Goal: Transaction & Acquisition: Purchase product/service

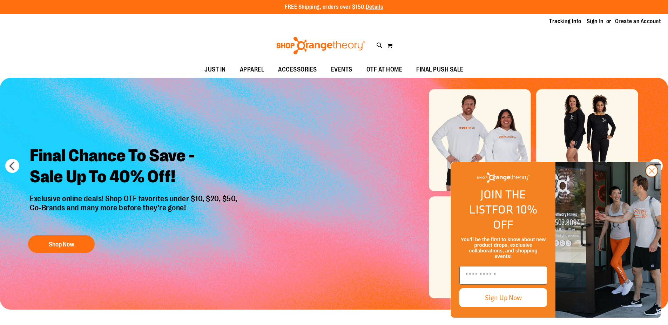
click at [652, 177] on circle "Close dialog" at bounding box center [652, 171] width 12 height 12
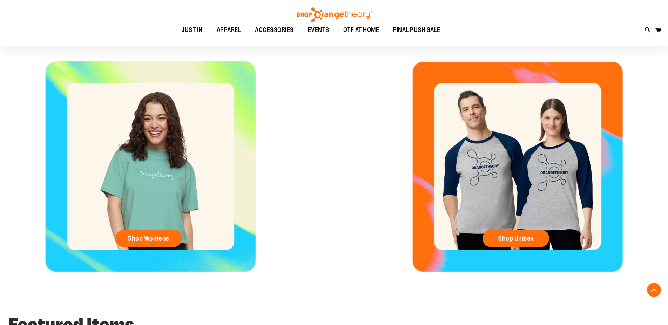
scroll to position [310, 0]
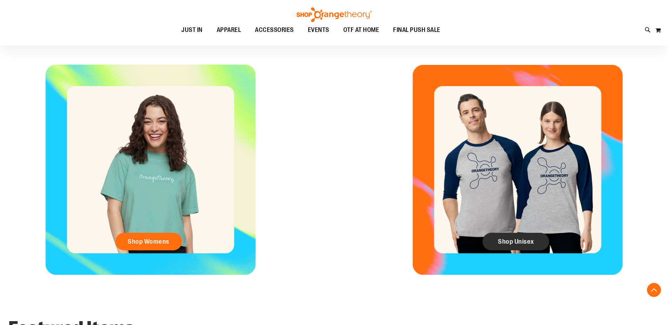
click at [497, 243] on link "Shop Unisex" at bounding box center [516, 242] width 67 height 18
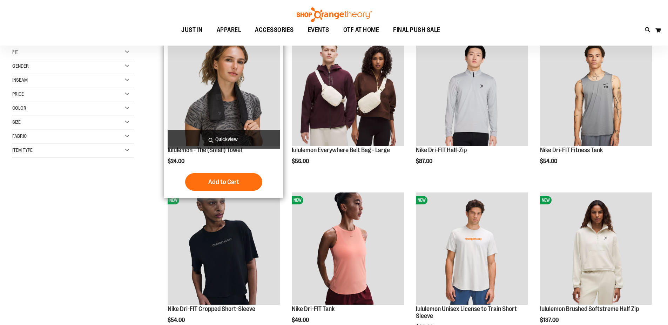
scroll to position [112, 0]
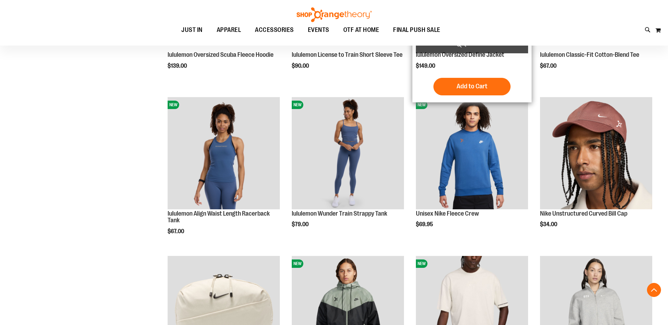
scroll to position [684, 0]
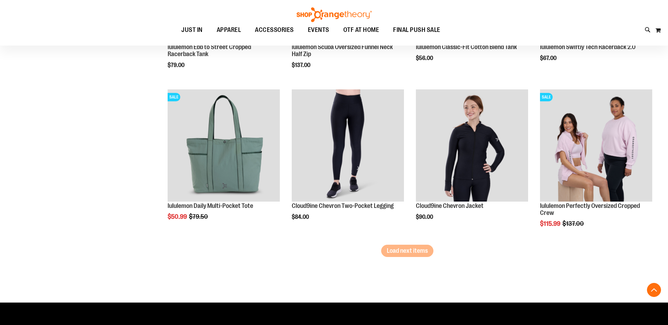
scroll to position [1327, 0]
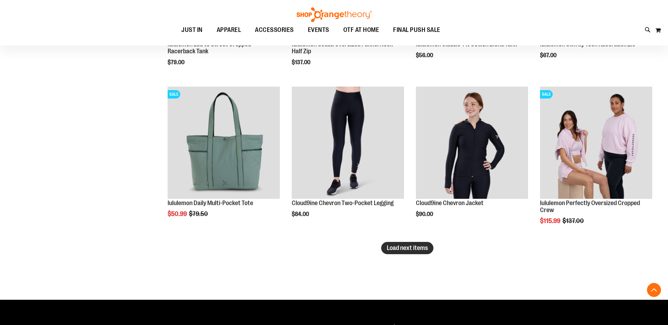
click at [403, 251] on span "Load next items" at bounding box center [407, 247] width 41 height 7
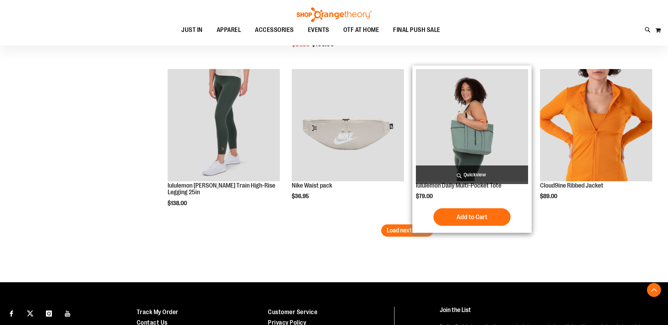
scroll to position [1823, 0]
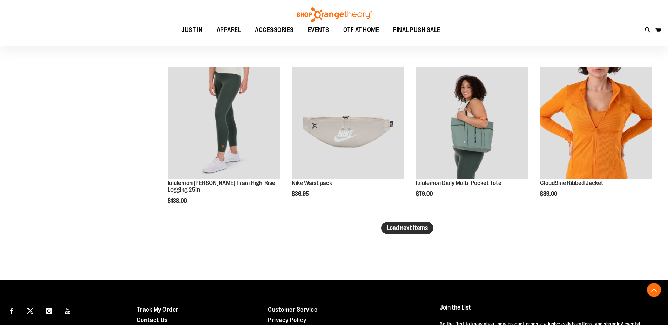
click at [420, 230] on span "Load next items" at bounding box center [407, 227] width 41 height 7
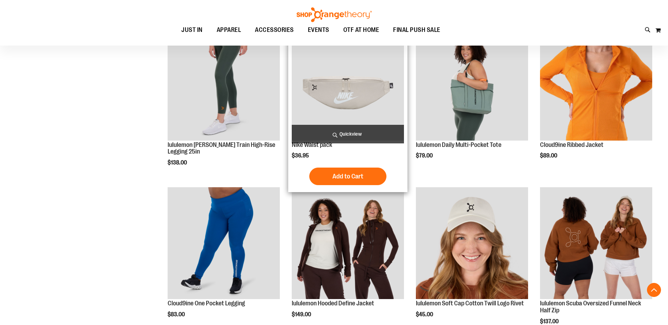
scroll to position [1861, 0]
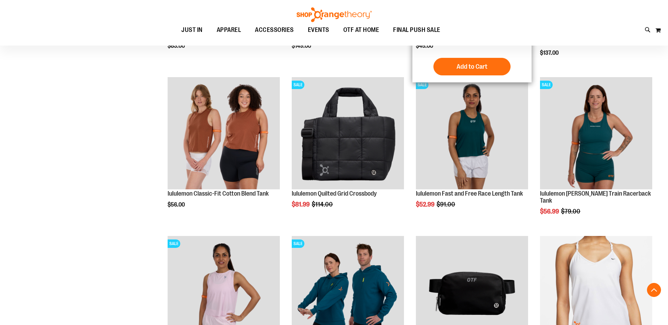
scroll to position [2249, 0]
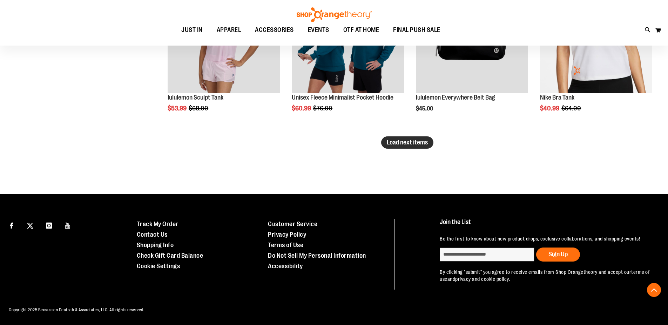
click at [412, 145] on span "Load next items" at bounding box center [407, 142] width 41 height 7
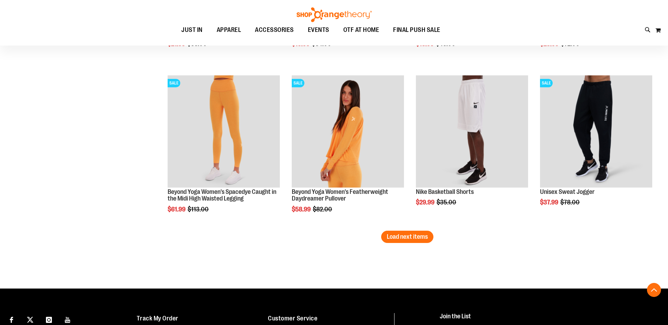
scroll to position [2767, 0]
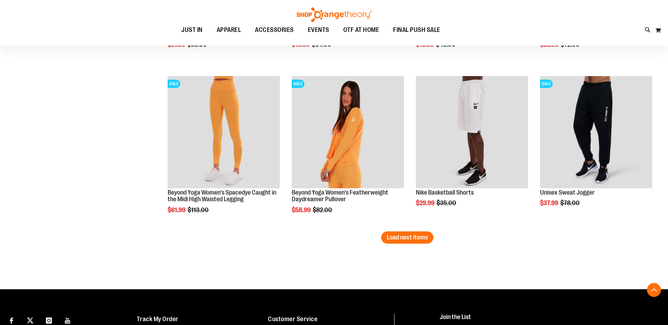
click at [398, 240] on span "Load next items" at bounding box center [407, 237] width 41 height 7
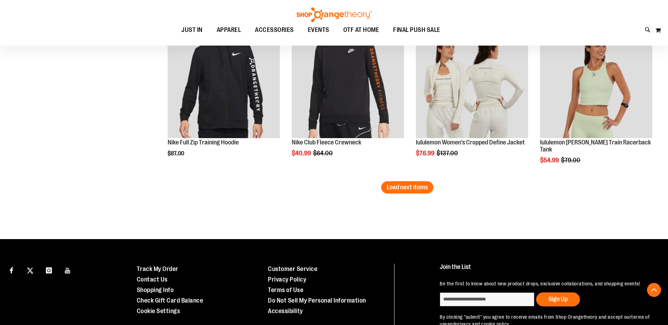
scroll to position [3295, 0]
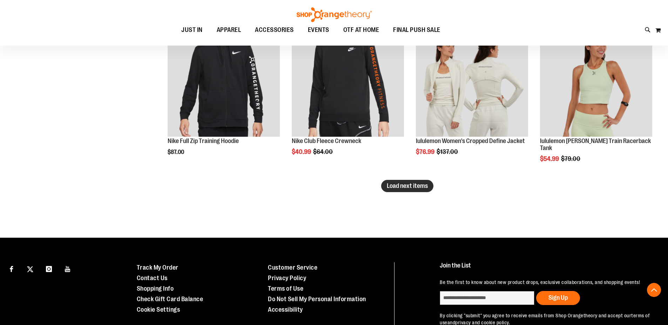
click at [424, 187] on span "Load next items" at bounding box center [407, 185] width 41 height 7
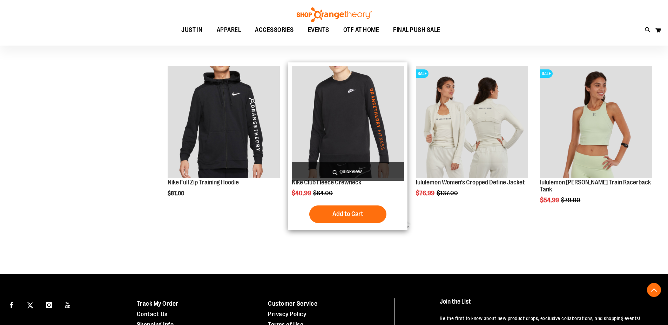
scroll to position [3246, 0]
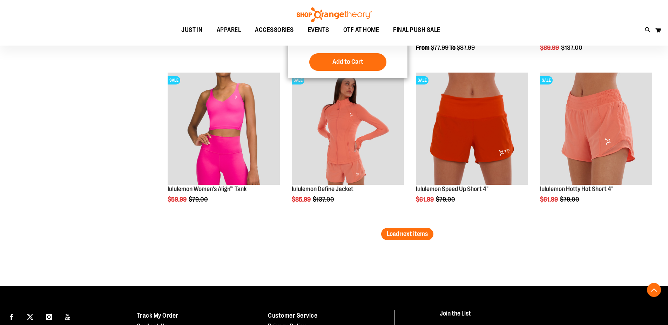
scroll to position [3720, 0]
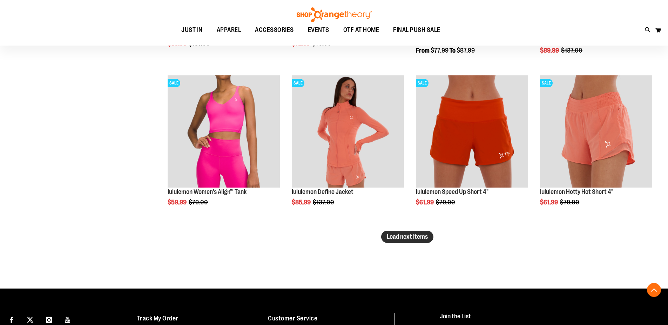
click at [416, 235] on span "Load next items" at bounding box center [407, 236] width 41 height 7
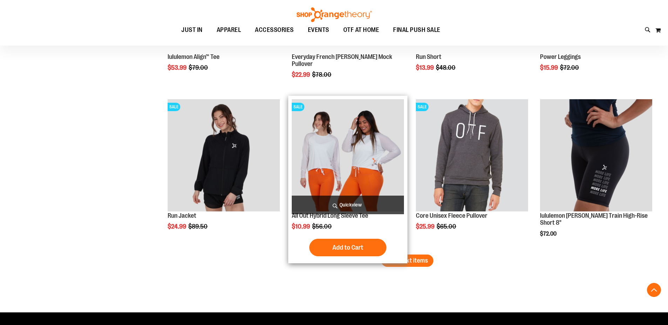
scroll to position [4178, 0]
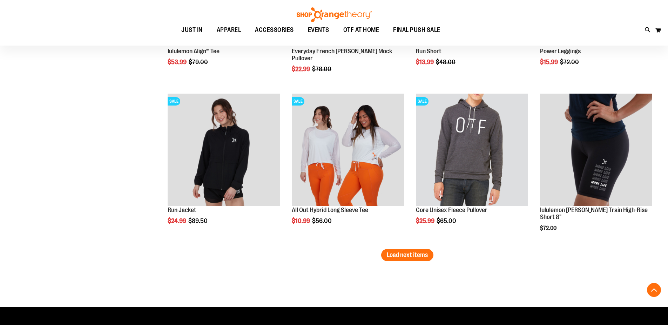
click at [416, 258] on button "Load next items" at bounding box center [407, 255] width 52 height 12
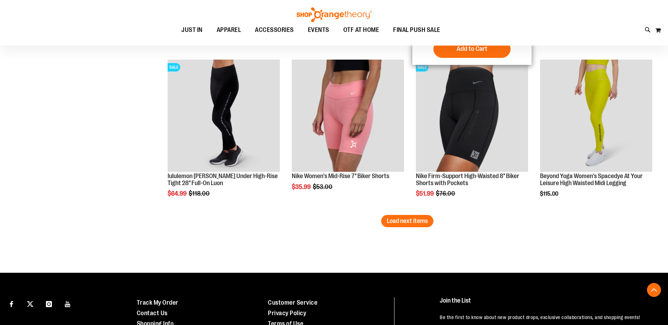
scroll to position [4691, 0]
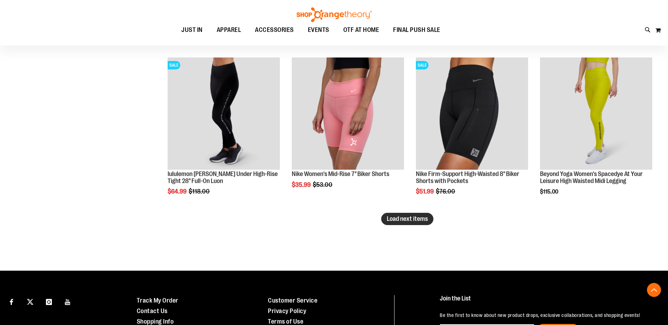
click at [413, 223] on button "Load next items" at bounding box center [407, 219] width 52 height 12
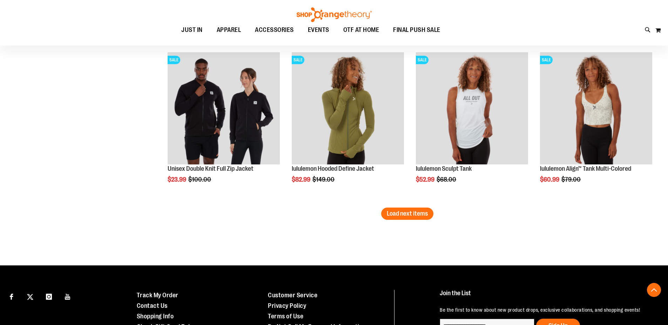
scroll to position [5173, 0]
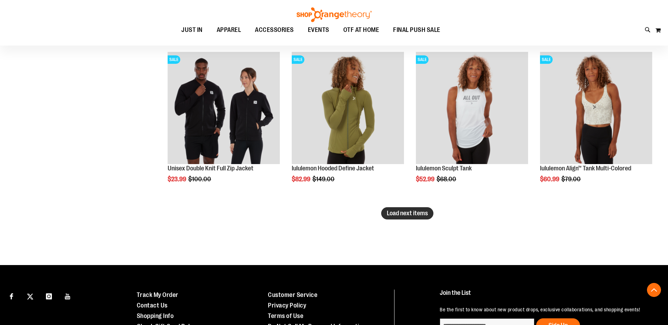
click at [395, 216] on span "Load next items" at bounding box center [407, 213] width 41 height 7
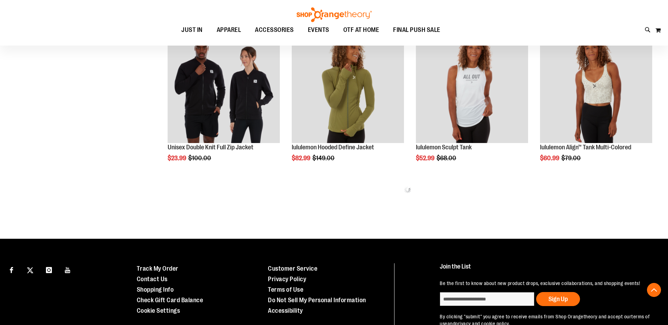
scroll to position [5195, 0]
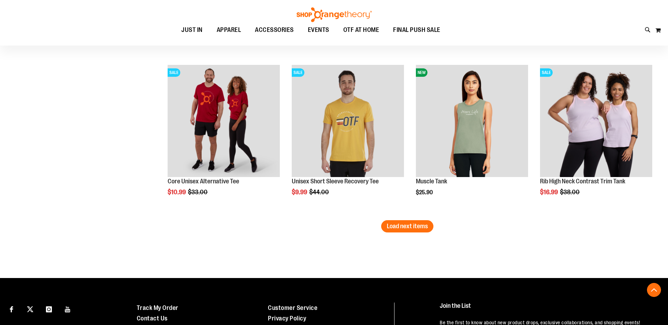
scroll to position [5640, 0]
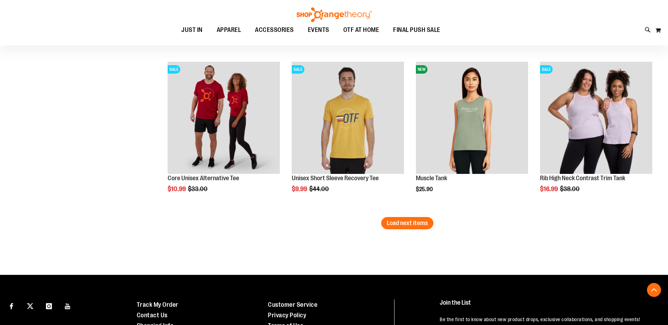
click at [407, 226] on span "Load next items" at bounding box center [407, 223] width 41 height 7
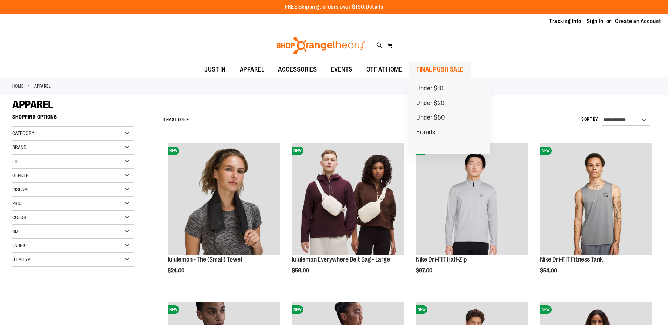
click at [443, 70] on span "FINAL PUSH SALE" at bounding box center [439, 70] width 47 height 16
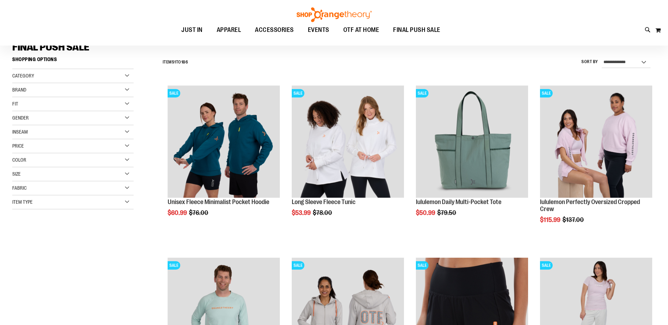
scroll to position [58, 0]
click at [113, 72] on div "Category" at bounding box center [72, 76] width 121 height 14
click at [42, 135] on div "Brand" at bounding box center [72, 132] width 121 height 14
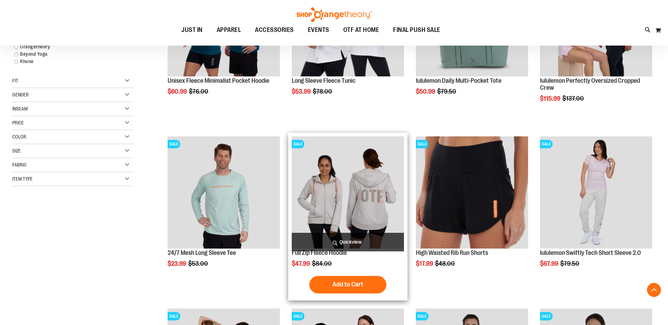
scroll to position [184, 0]
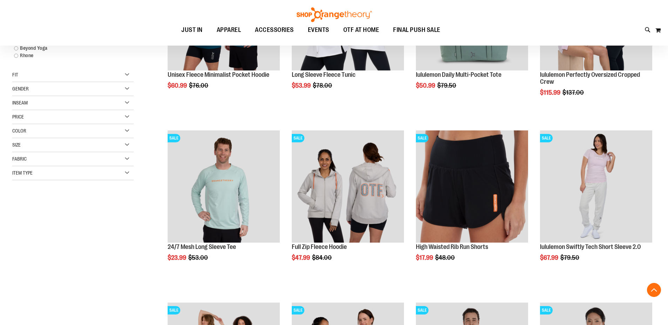
click at [114, 73] on div "Fit" at bounding box center [72, 75] width 121 height 14
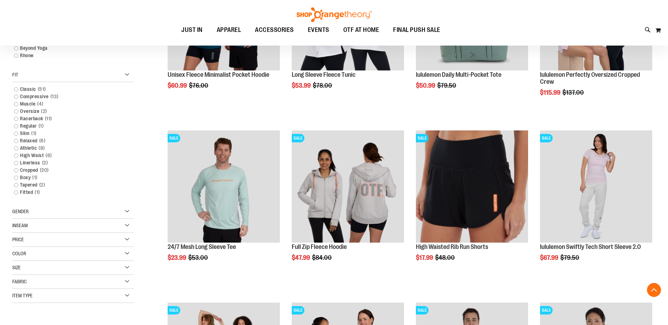
click at [130, 68] on div "Fit" at bounding box center [72, 75] width 121 height 14
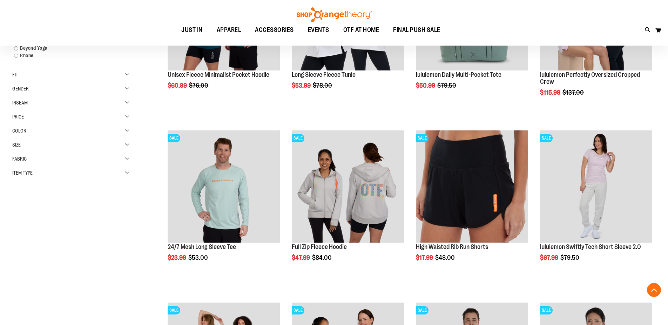
click at [39, 176] on div "Item Type" at bounding box center [72, 173] width 121 height 14
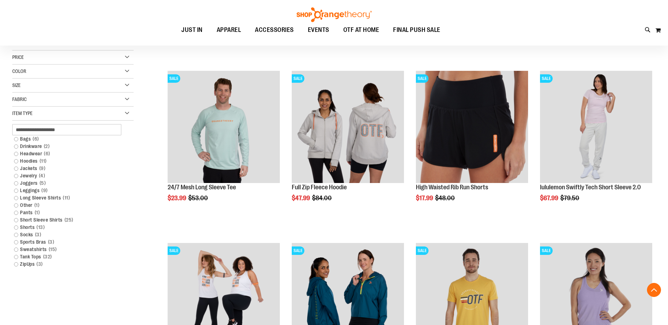
scroll to position [245, 0]
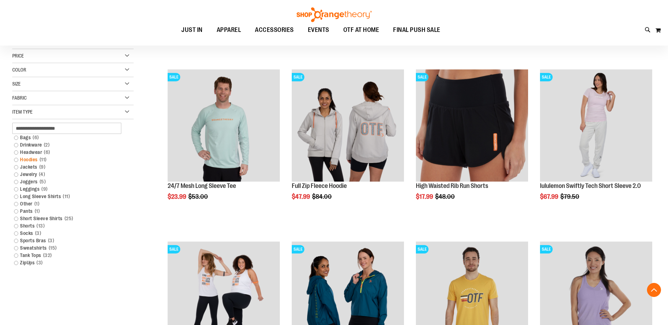
click at [15, 161] on link "Hoodies 11 items" at bounding box center [69, 159] width 116 height 7
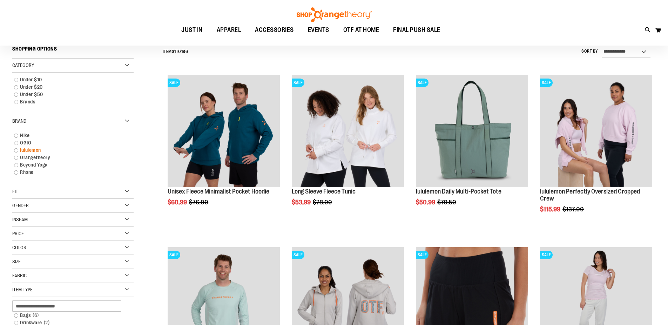
scroll to position [65, 0]
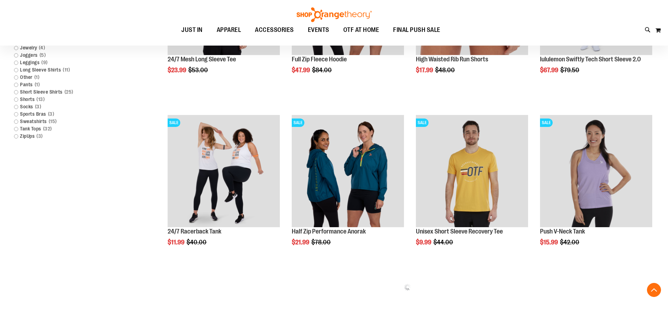
scroll to position [331, 0]
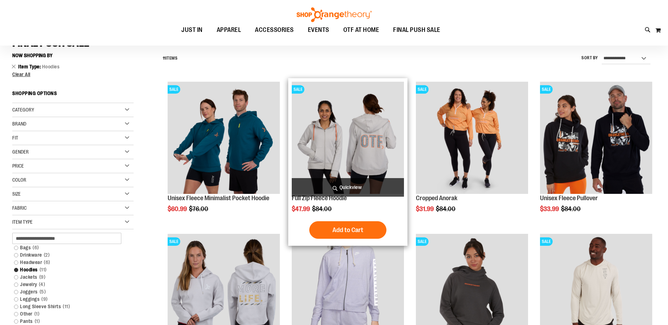
scroll to position [81, 0]
